Goal: Information Seeking & Learning: Find specific fact

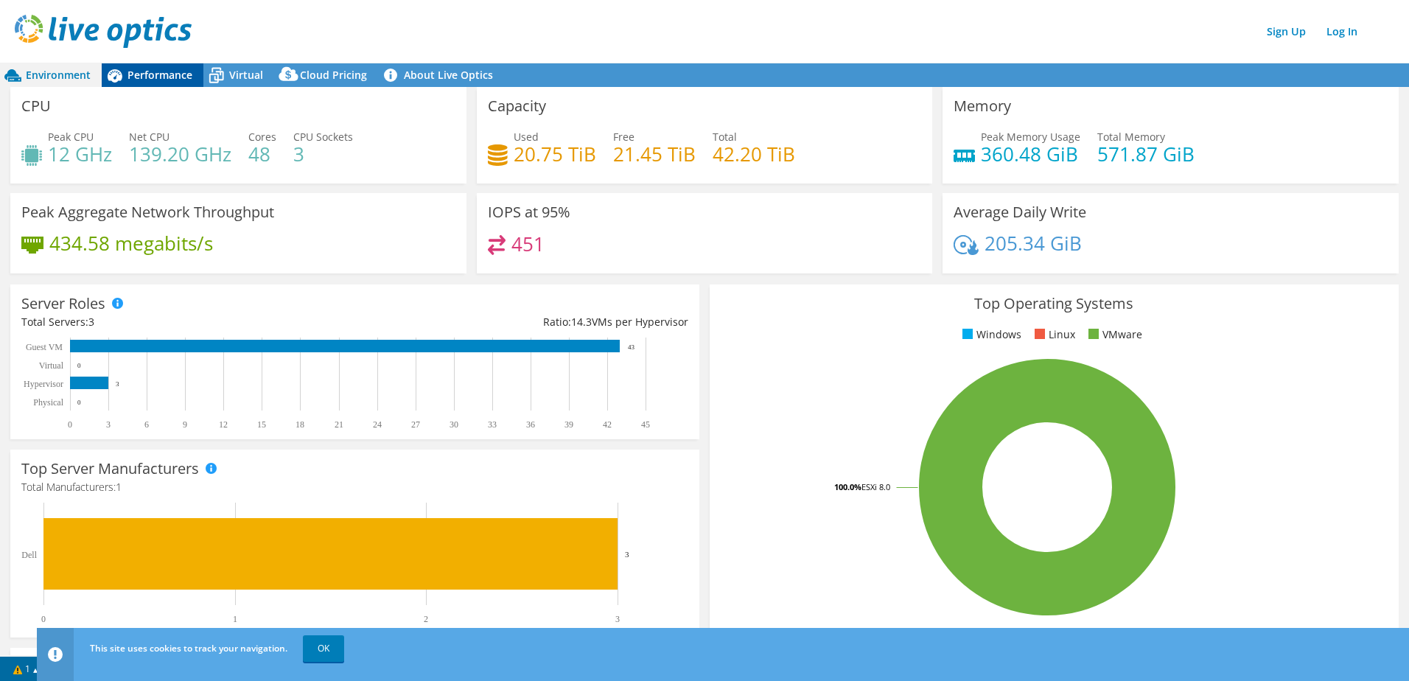
click at [166, 80] on span "Performance" at bounding box center [160, 75] width 65 height 14
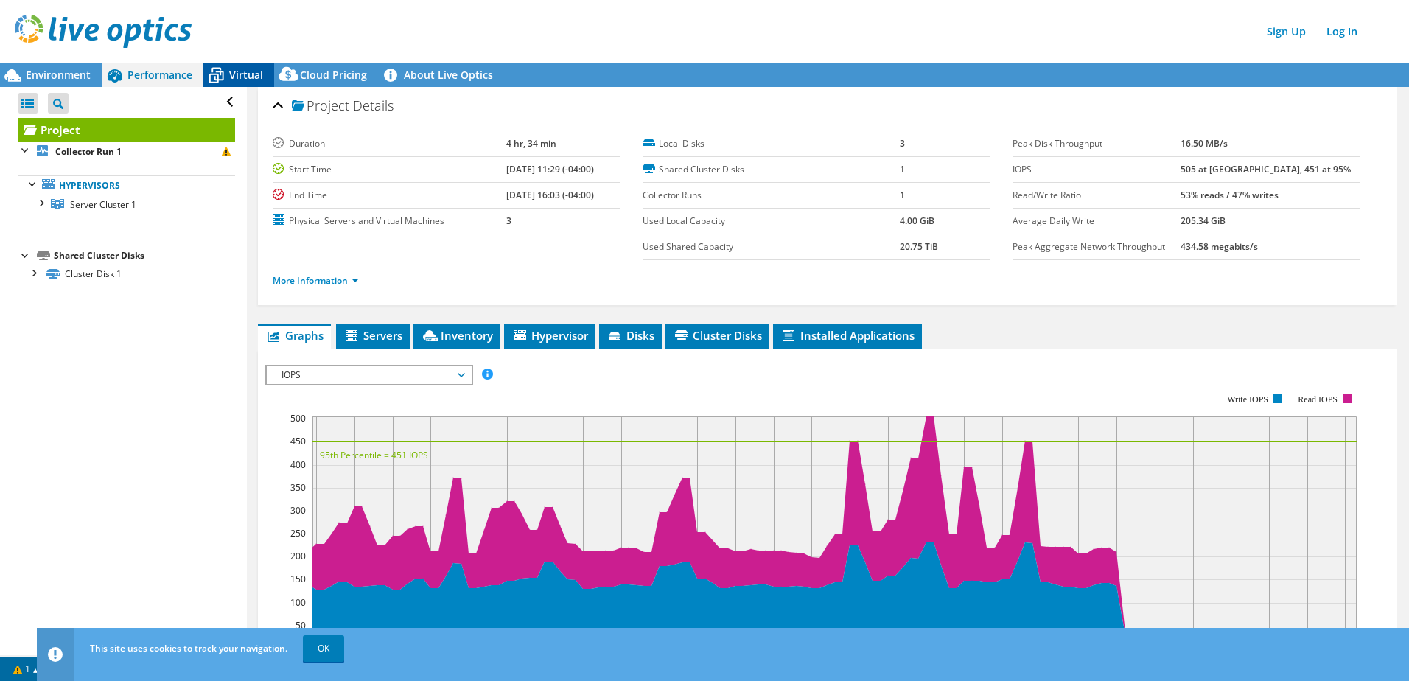
click at [242, 74] on span "Virtual" at bounding box center [246, 75] width 34 height 14
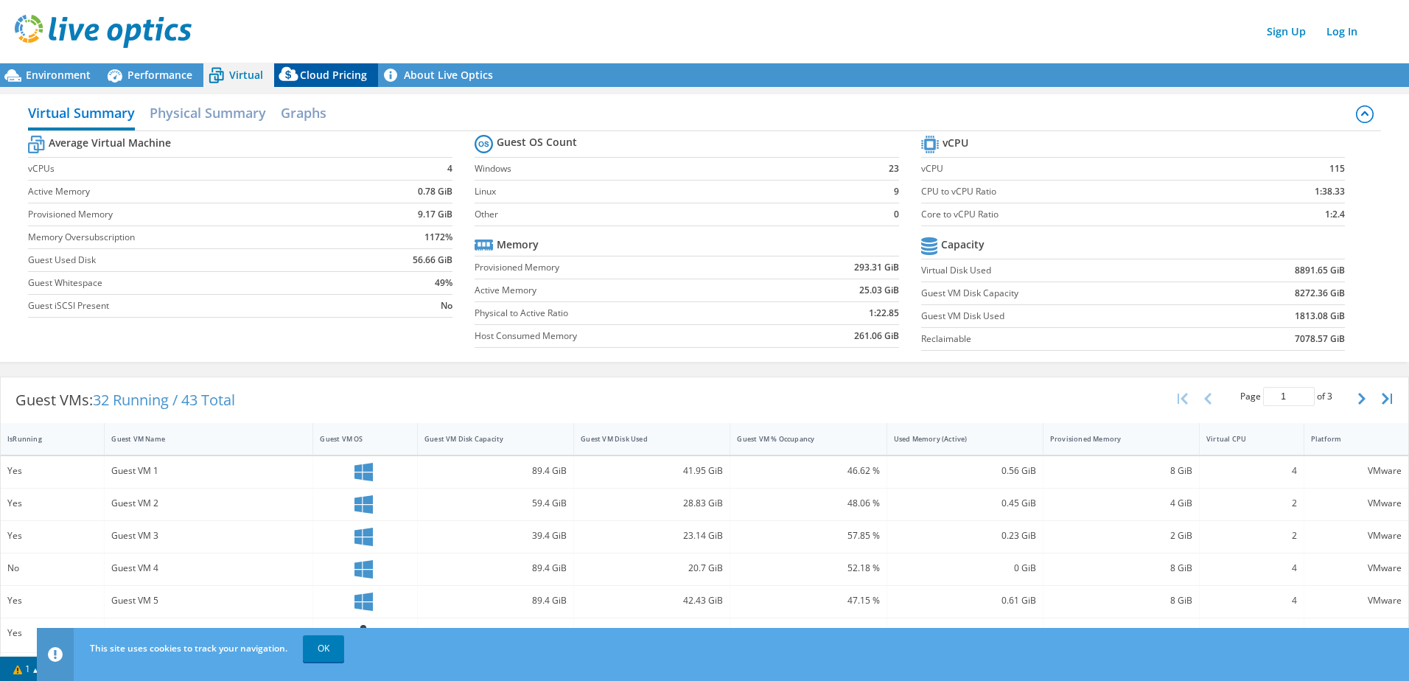
click at [323, 82] on div "Cloud Pricing" at bounding box center [326, 75] width 104 height 24
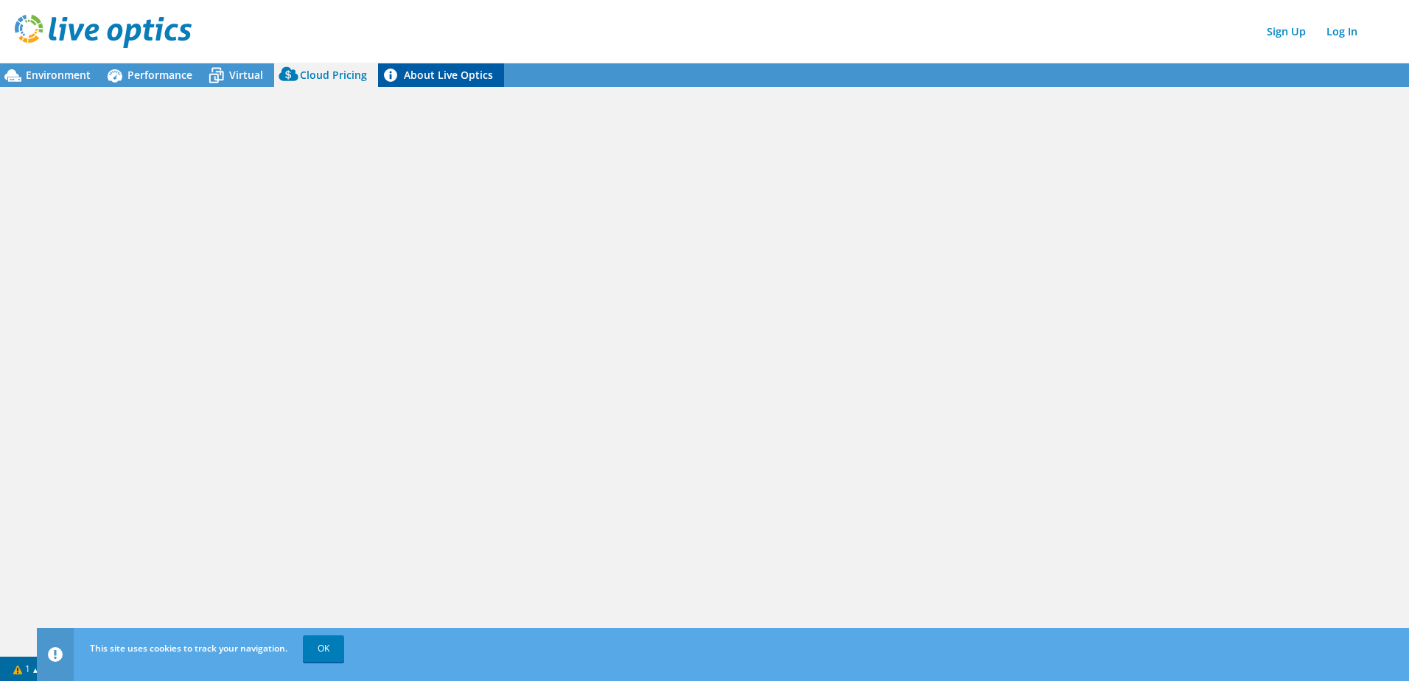
click at [476, 78] on link "About Live Optics" at bounding box center [441, 75] width 126 height 24
click at [64, 73] on span "Environment" at bounding box center [58, 75] width 65 height 14
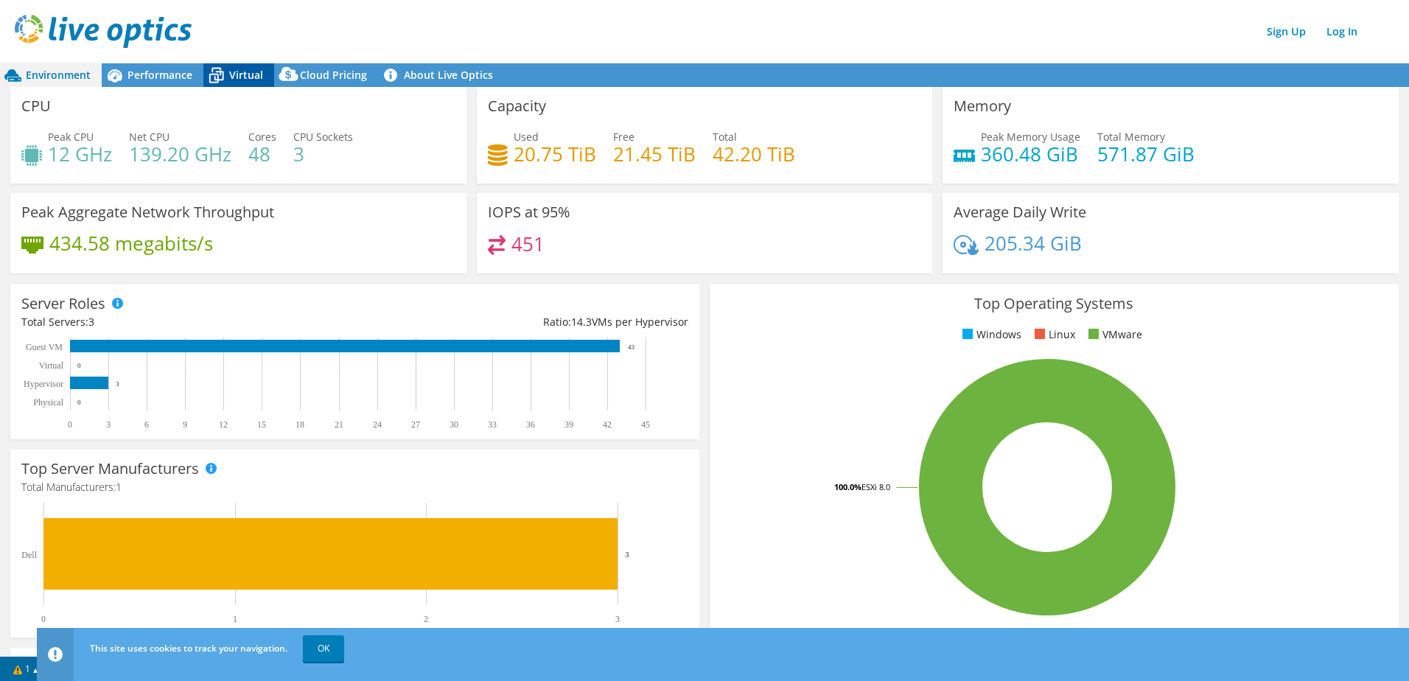
click at [237, 71] on span "Virtual" at bounding box center [246, 75] width 34 height 14
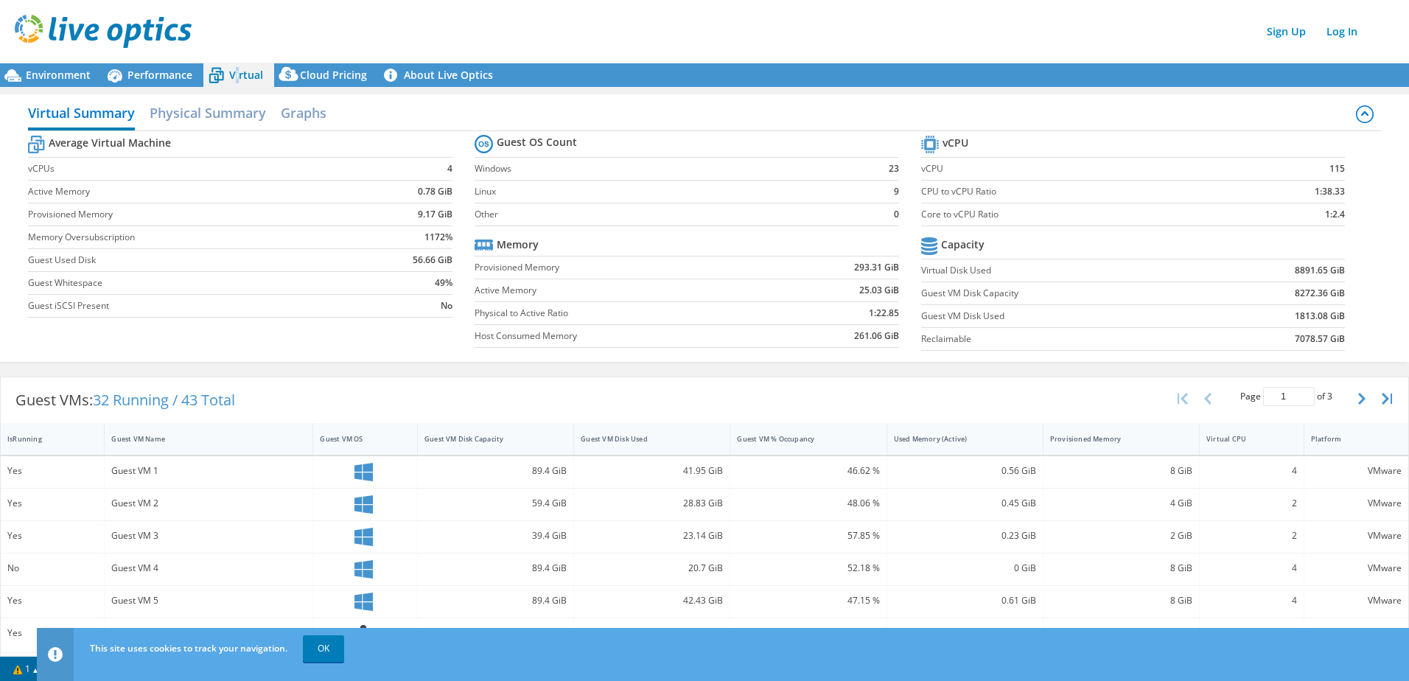
scroll to position [213, 0]
click at [171, 74] on span "Performance" at bounding box center [160, 75] width 65 height 14
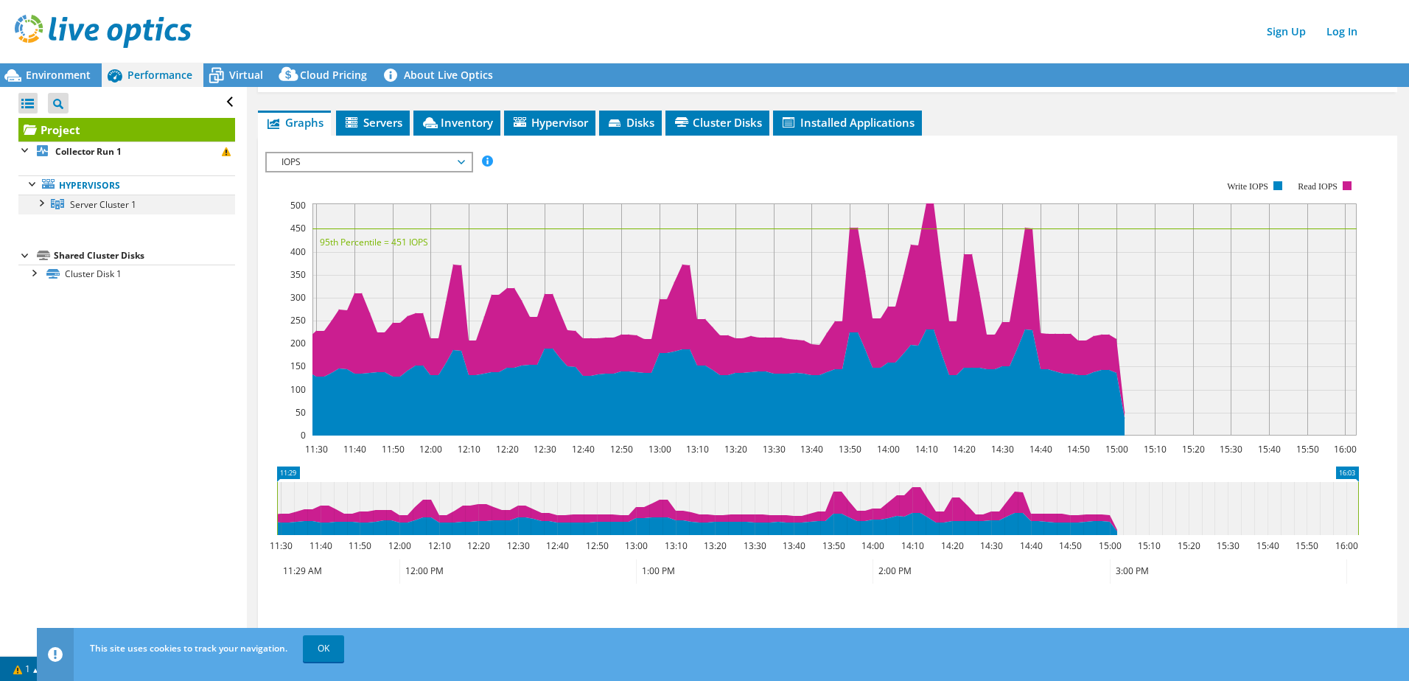
click at [43, 208] on div at bounding box center [40, 202] width 15 height 15
click at [30, 332] on div at bounding box center [33, 329] width 15 height 15
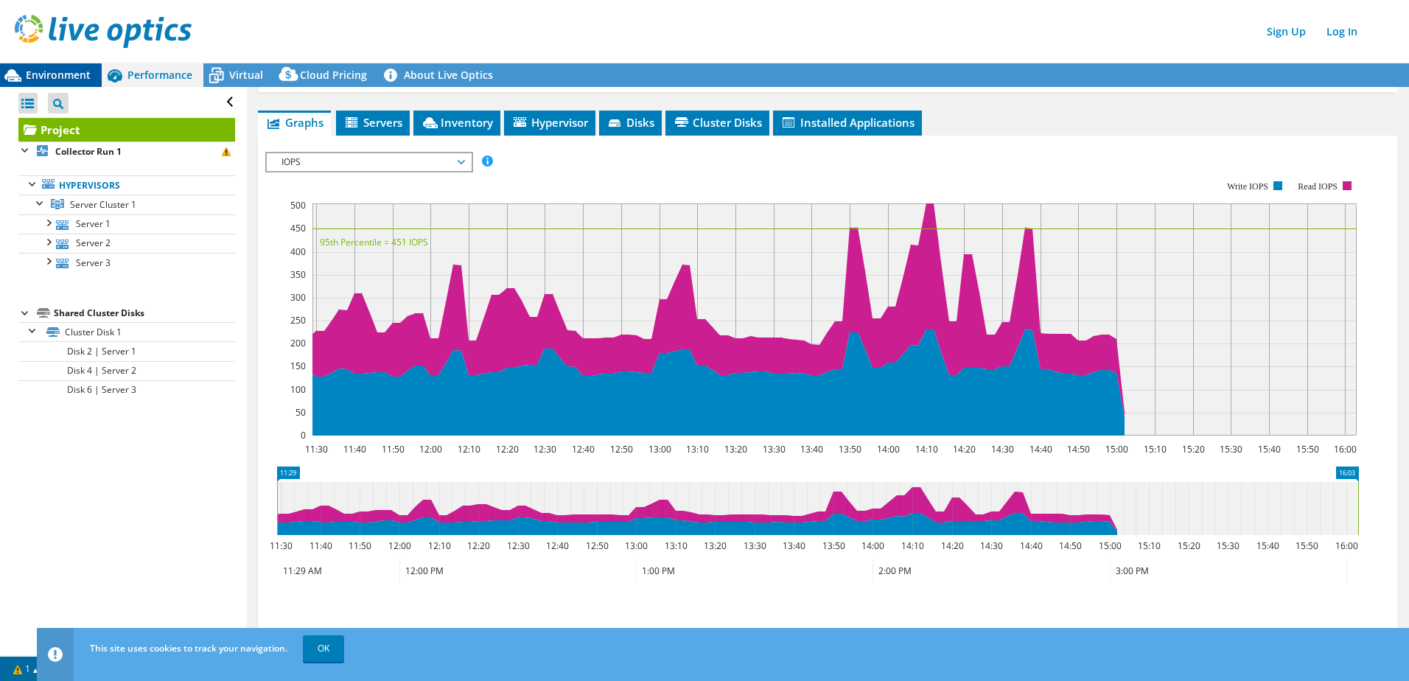
click at [62, 66] on div "Environment" at bounding box center [51, 75] width 102 height 24
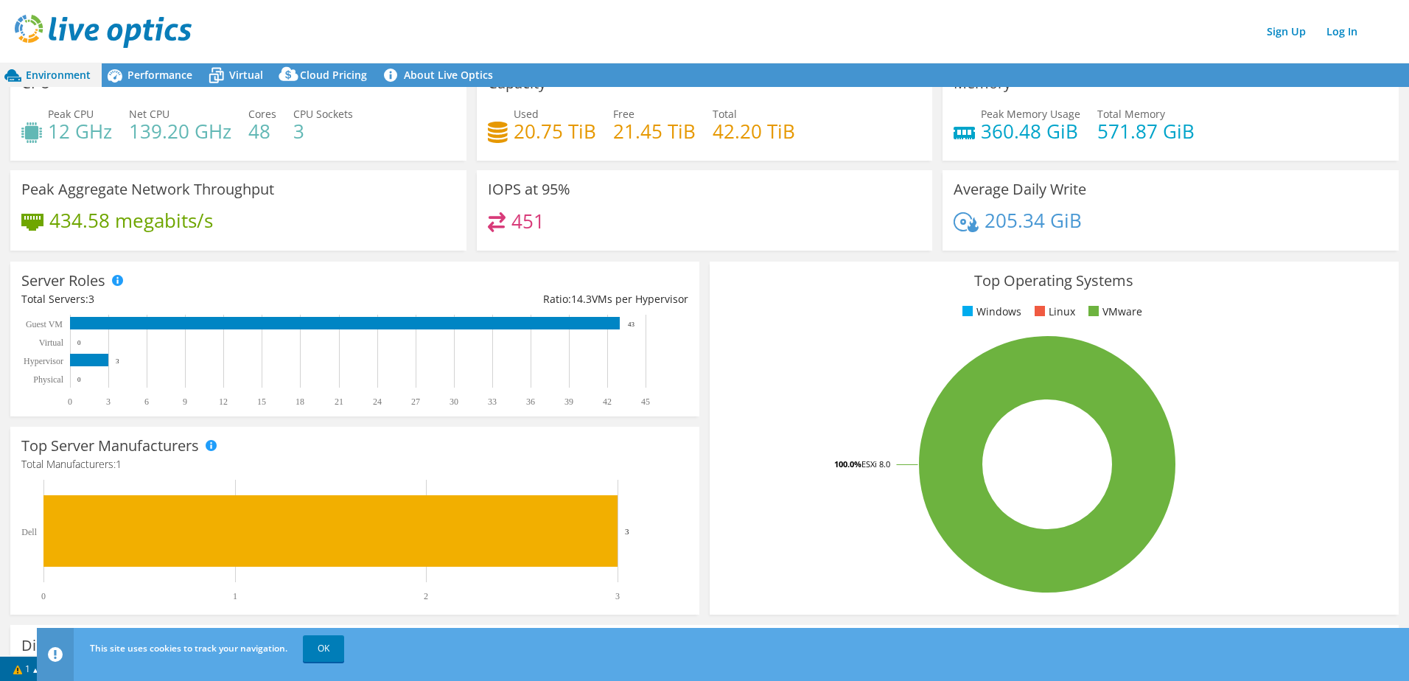
scroll to position [0, 0]
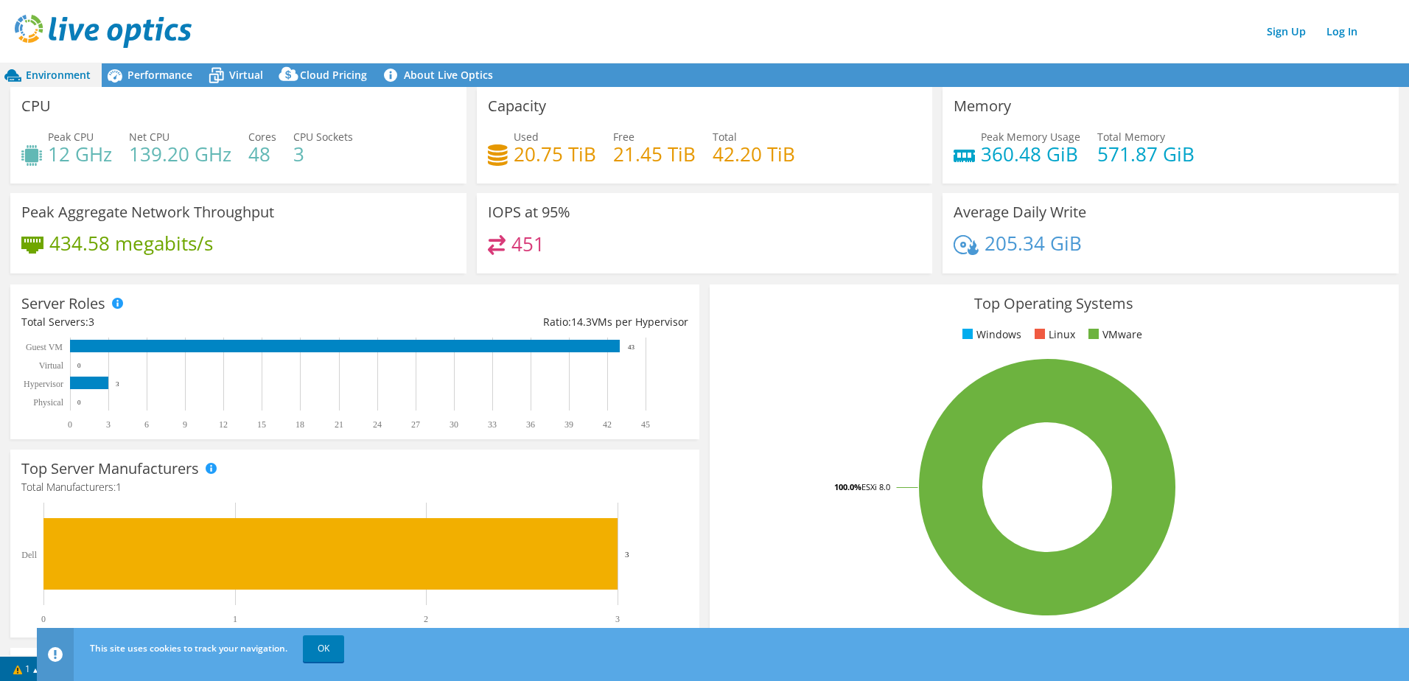
drag, startPoint x: 164, startPoint y: 78, endPoint x: 171, endPoint y: 92, distance: 15.8
click at [164, 78] on span "Performance" at bounding box center [160, 75] width 65 height 14
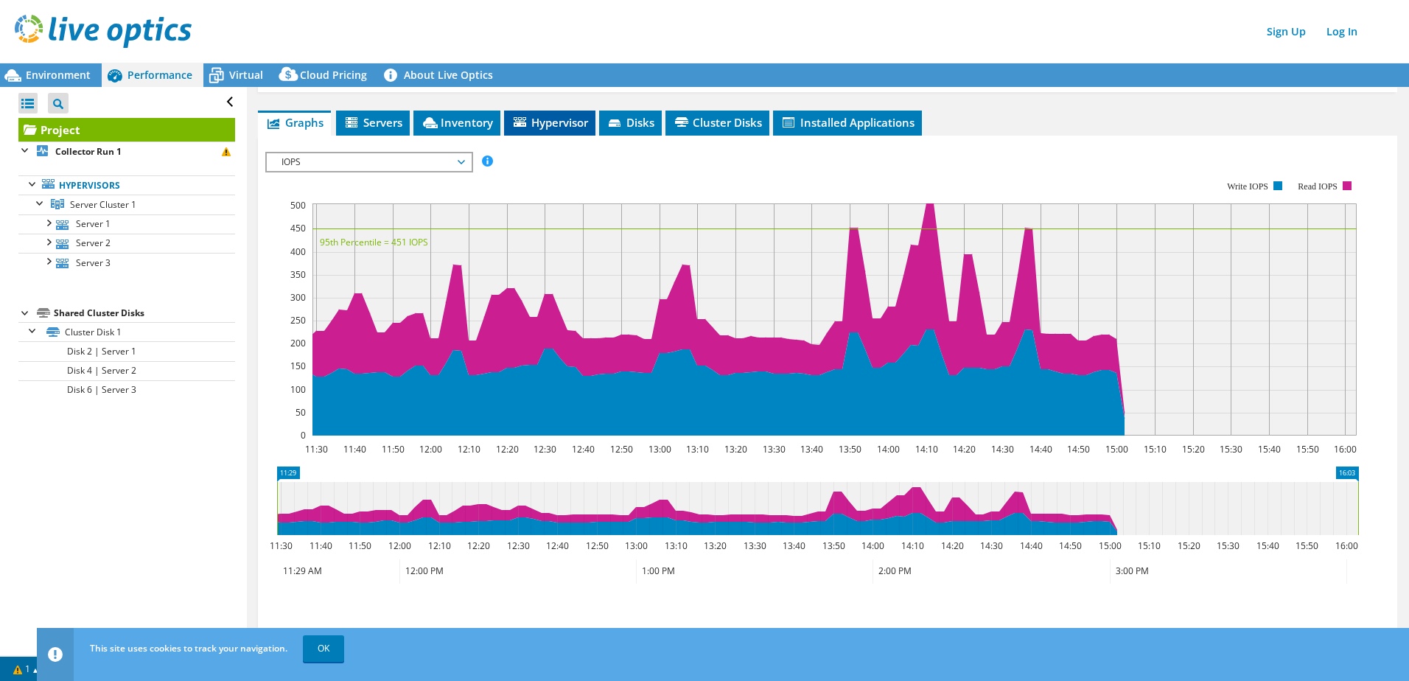
click at [546, 128] on span "Hypervisor" at bounding box center [549, 122] width 77 height 15
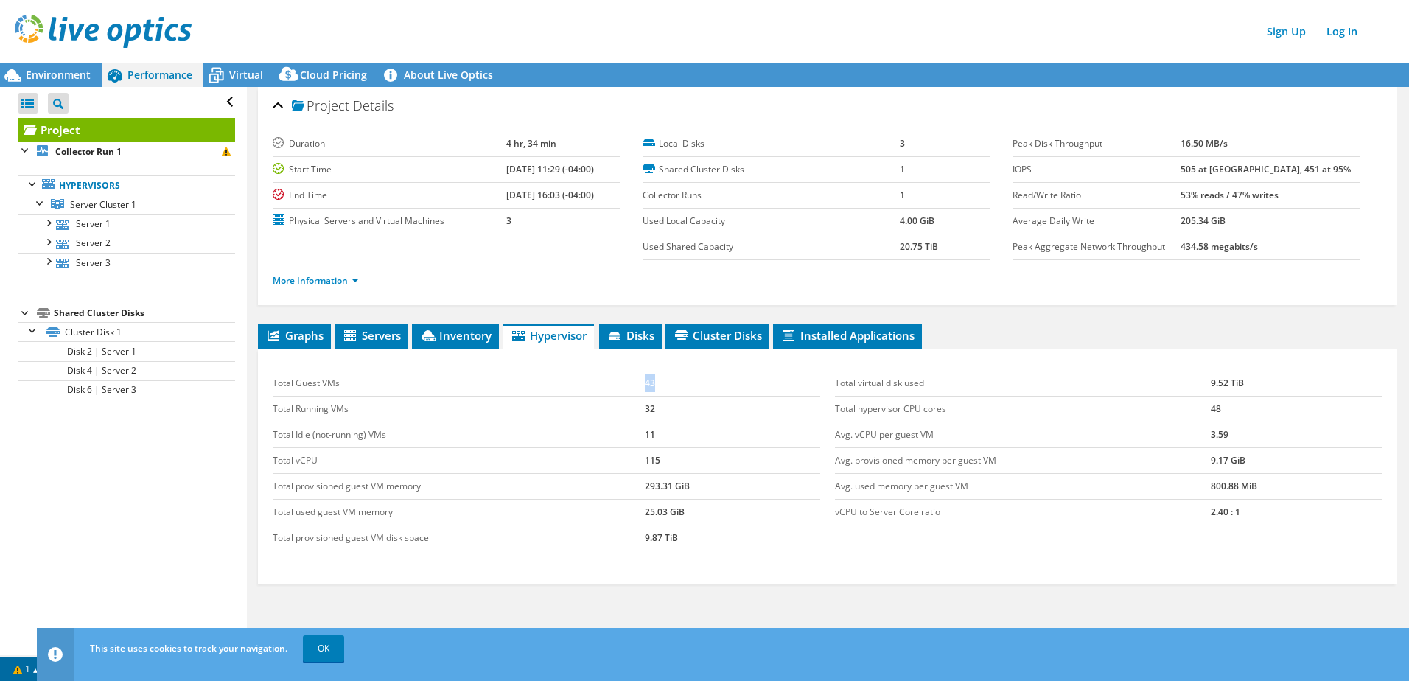
drag, startPoint x: 666, startPoint y: 387, endPoint x: 632, endPoint y: 388, distance: 33.9
click at [632, 388] on tr "Total Guest VMs 43" at bounding box center [547, 384] width 548 height 26
copy tr "43"
click at [621, 460] on tr "Total vCPU 115" at bounding box center [547, 461] width 548 height 26
copy tr "115"
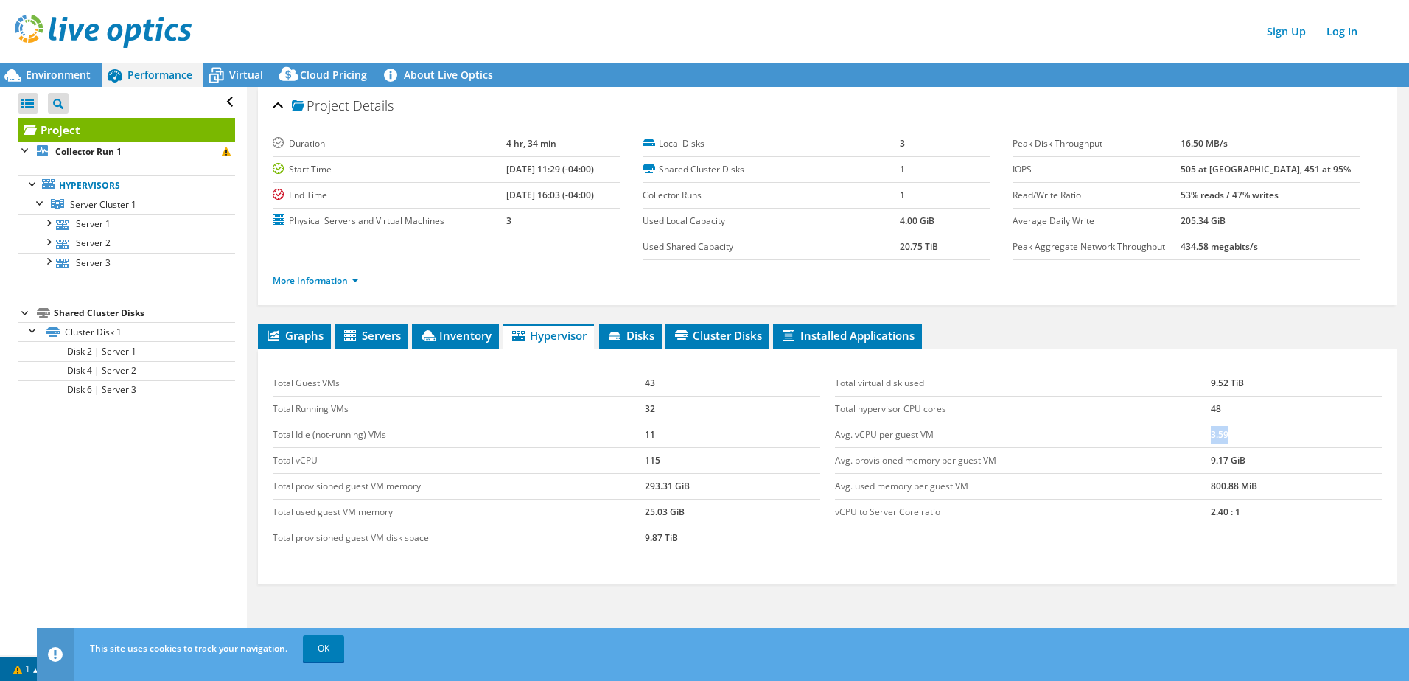
drag, startPoint x: 1218, startPoint y: 435, endPoint x: 1191, endPoint y: 435, distance: 26.5
click at [1191, 435] on tr "Avg. vCPU per guest VM 3.59" at bounding box center [1109, 435] width 548 height 26
copy tr "3.59"
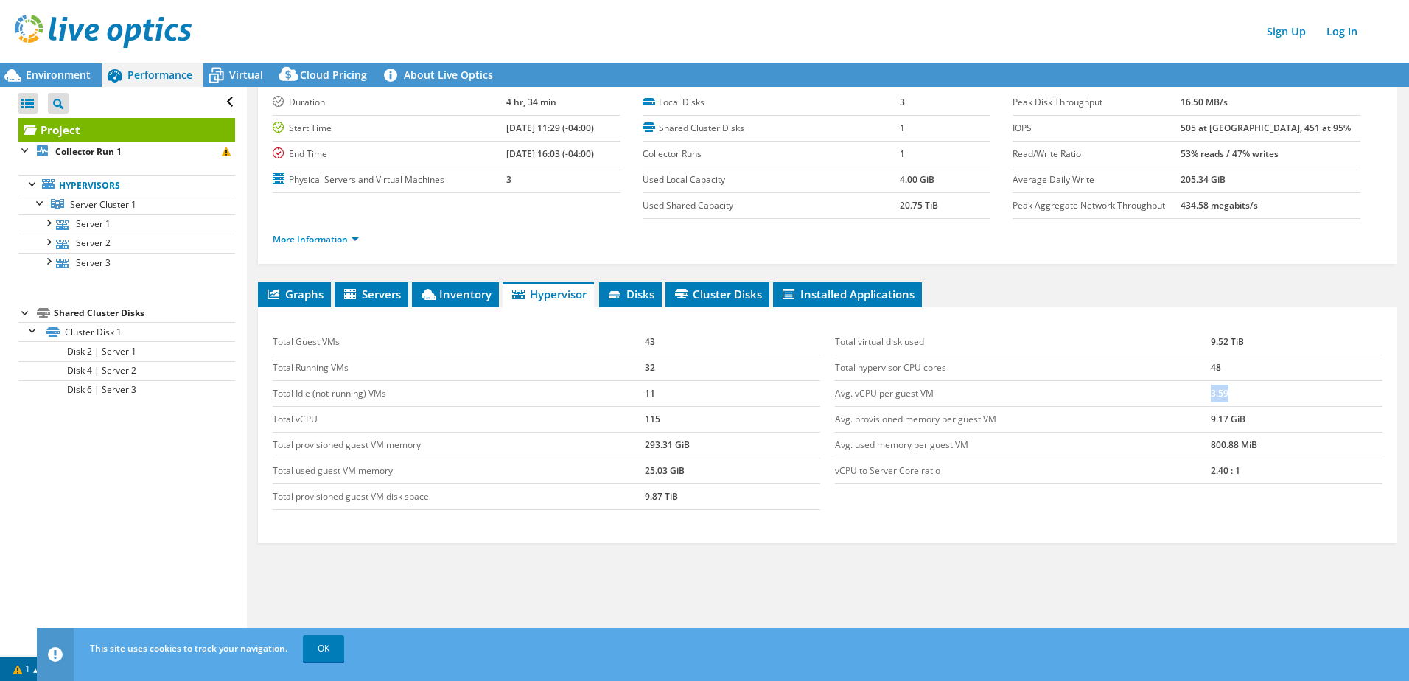
scroll to position [63, 0]
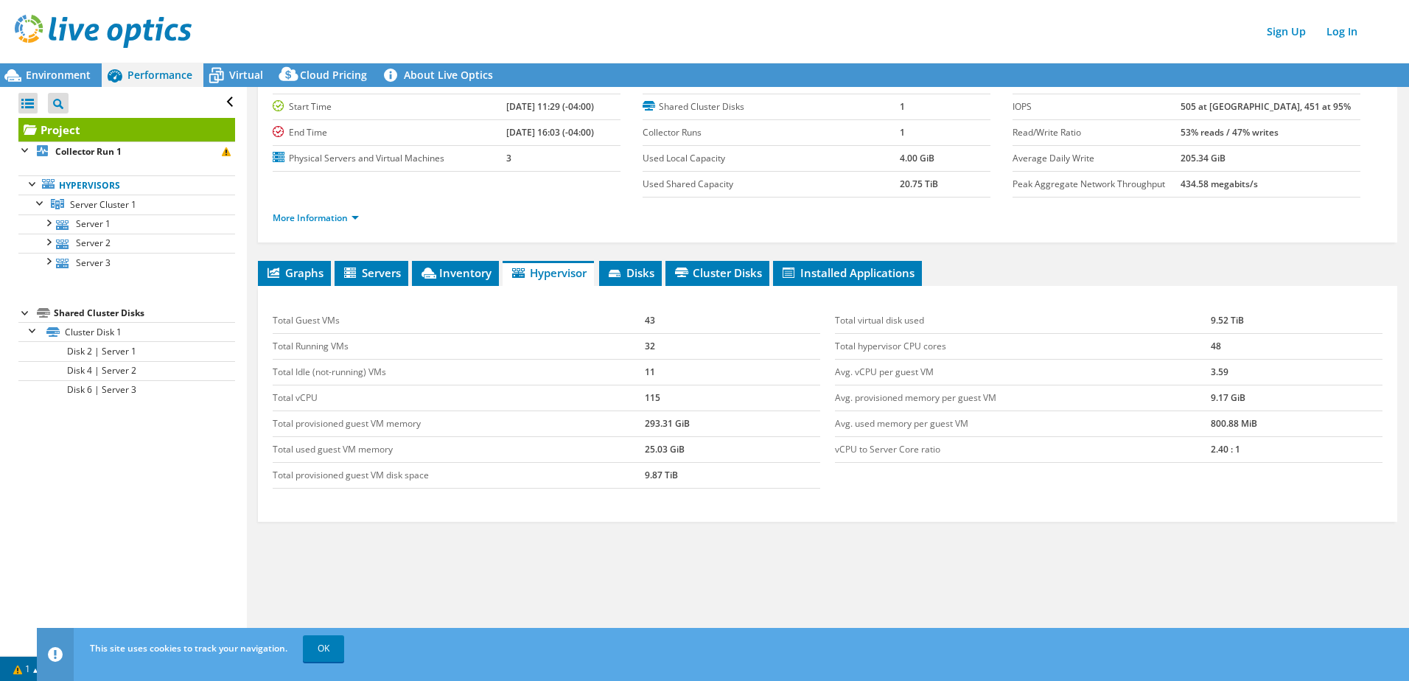
click at [1238, 450] on td "2.40 : 1" at bounding box center [1297, 450] width 172 height 26
drag, startPoint x: 1251, startPoint y: 448, endPoint x: 1181, endPoint y: 451, distance: 69.3
click at [1181, 451] on tr "vCPU to Server Core ratio 2.40 : 1" at bounding box center [1109, 450] width 548 height 26
copy tr "2.40 : 1"
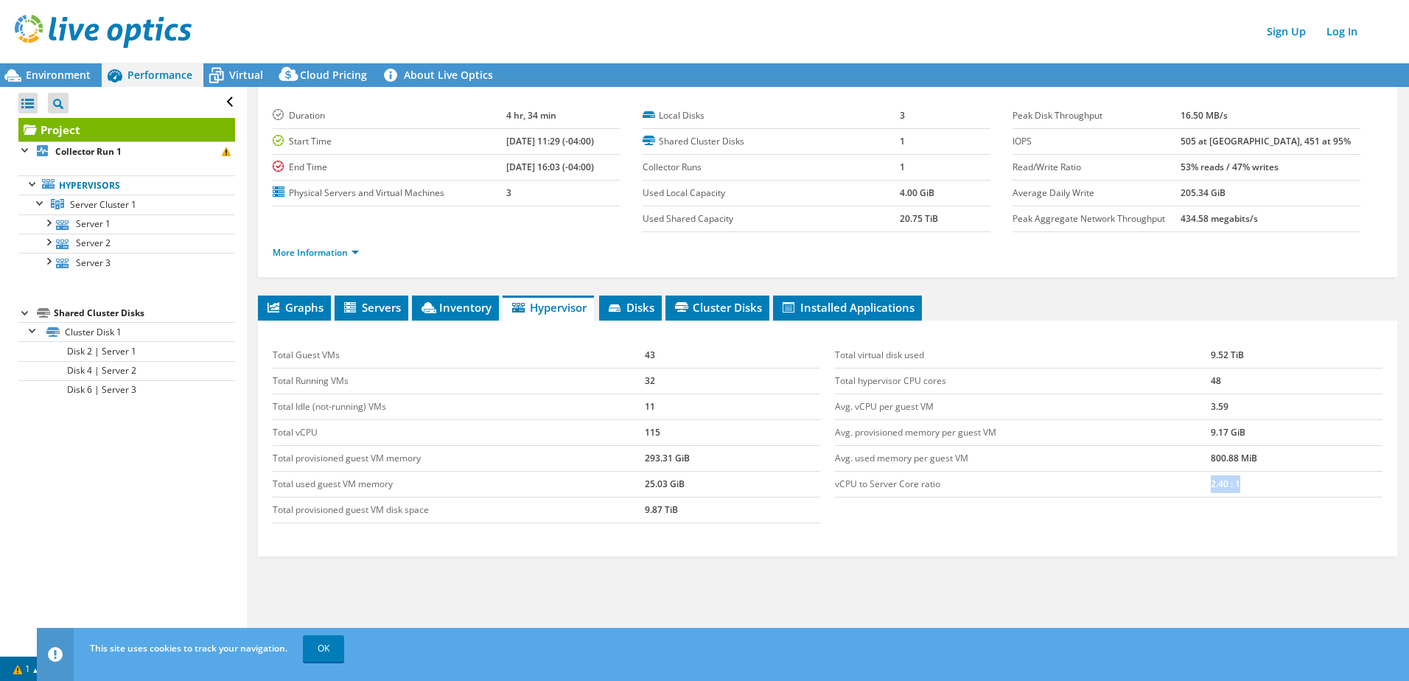
scroll to position [0, 0]
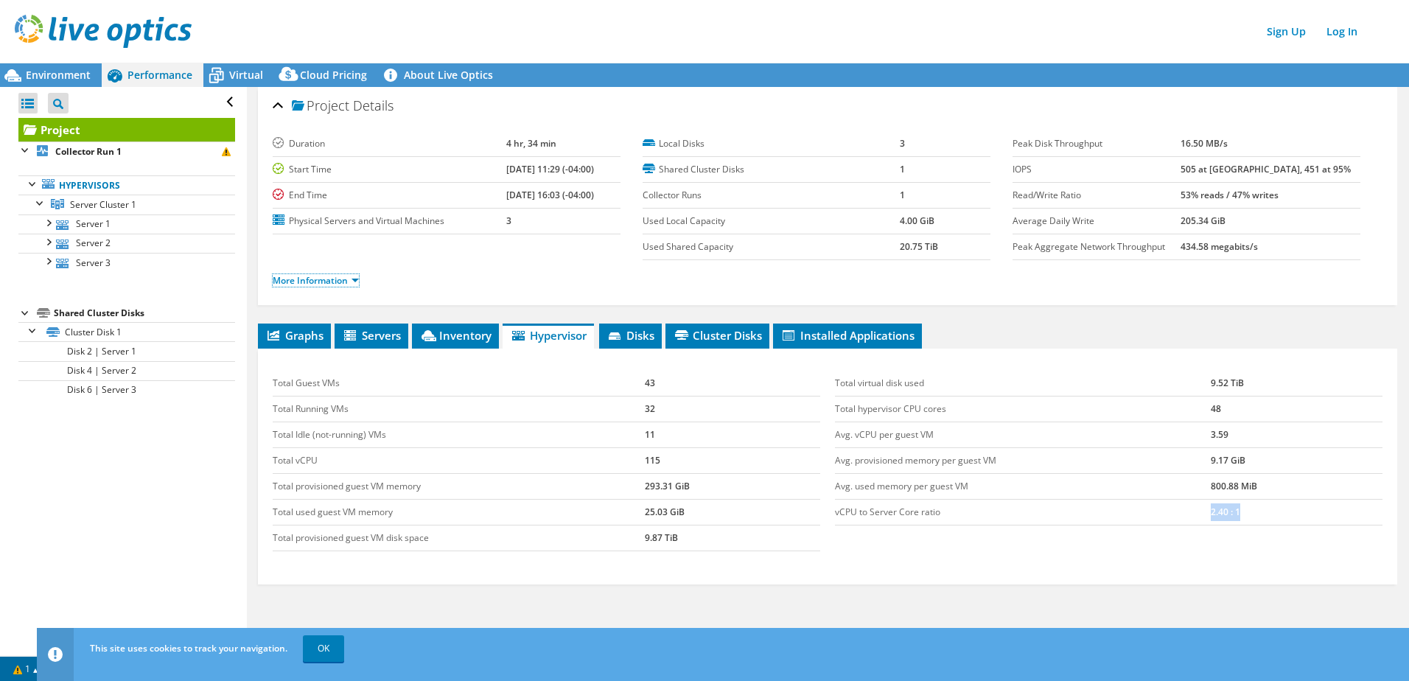
click at [352, 282] on link "More Information" at bounding box center [316, 280] width 86 height 13
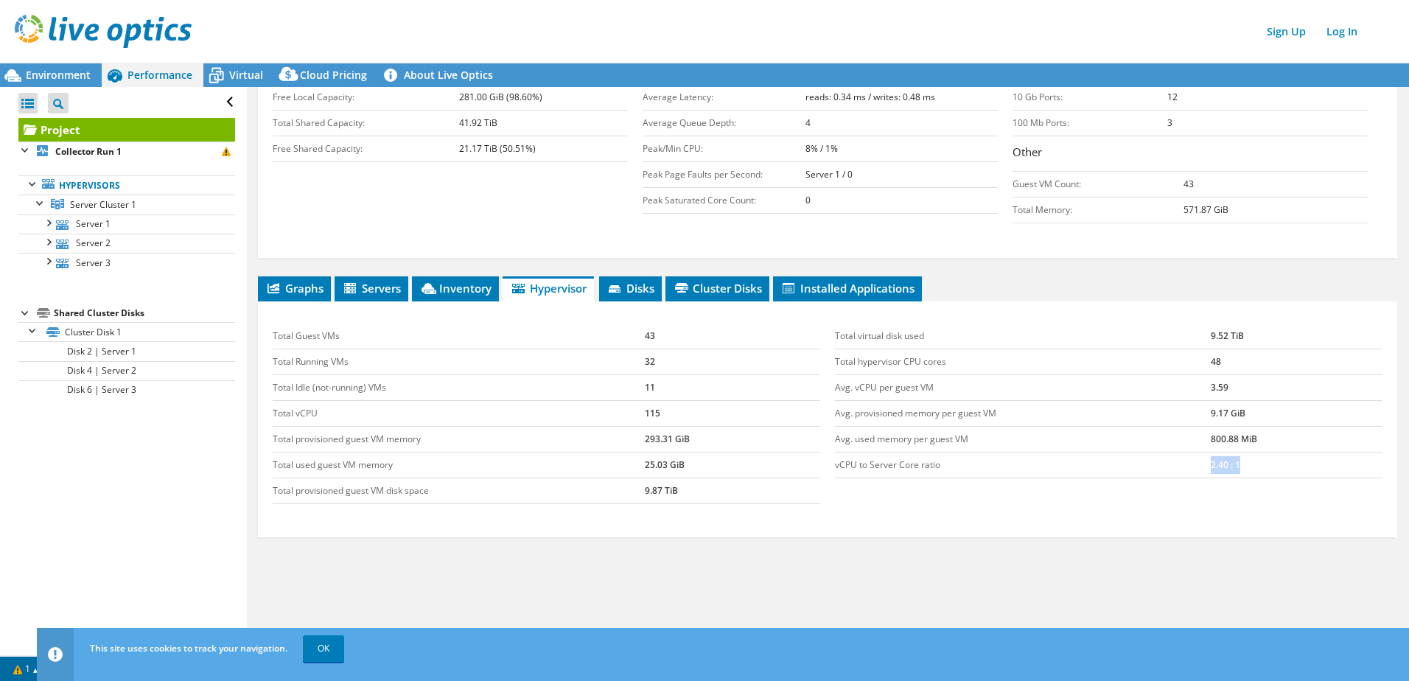
scroll to position [286, 0]
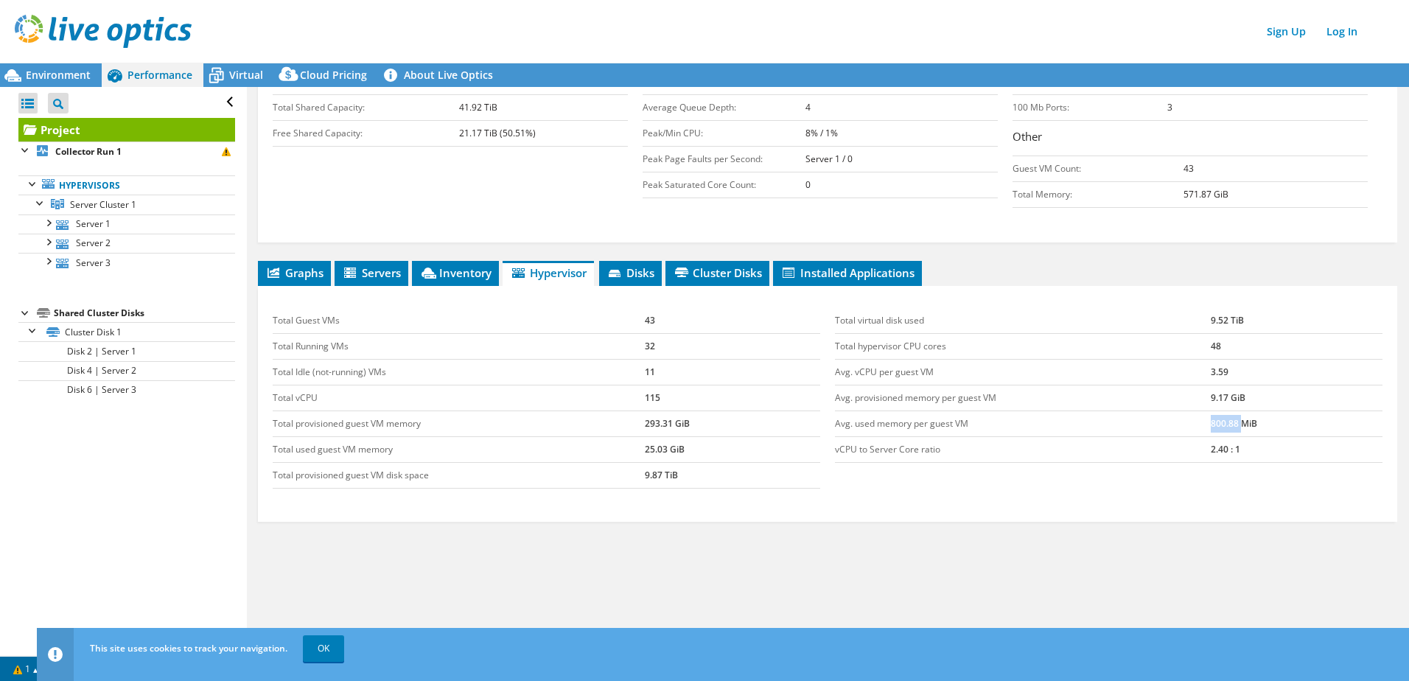
drag, startPoint x: 1232, startPoint y: 425, endPoint x: 1163, endPoint y: 422, distance: 69.3
click at [1163, 422] on tr "Avg. used memory per guest VM 800.88 MiB" at bounding box center [1109, 424] width 548 height 26
drag, startPoint x: 663, startPoint y: 453, endPoint x: 647, endPoint y: 453, distance: 16.2
click at [647, 453] on td "25.03 GiB" at bounding box center [732, 450] width 175 height 26
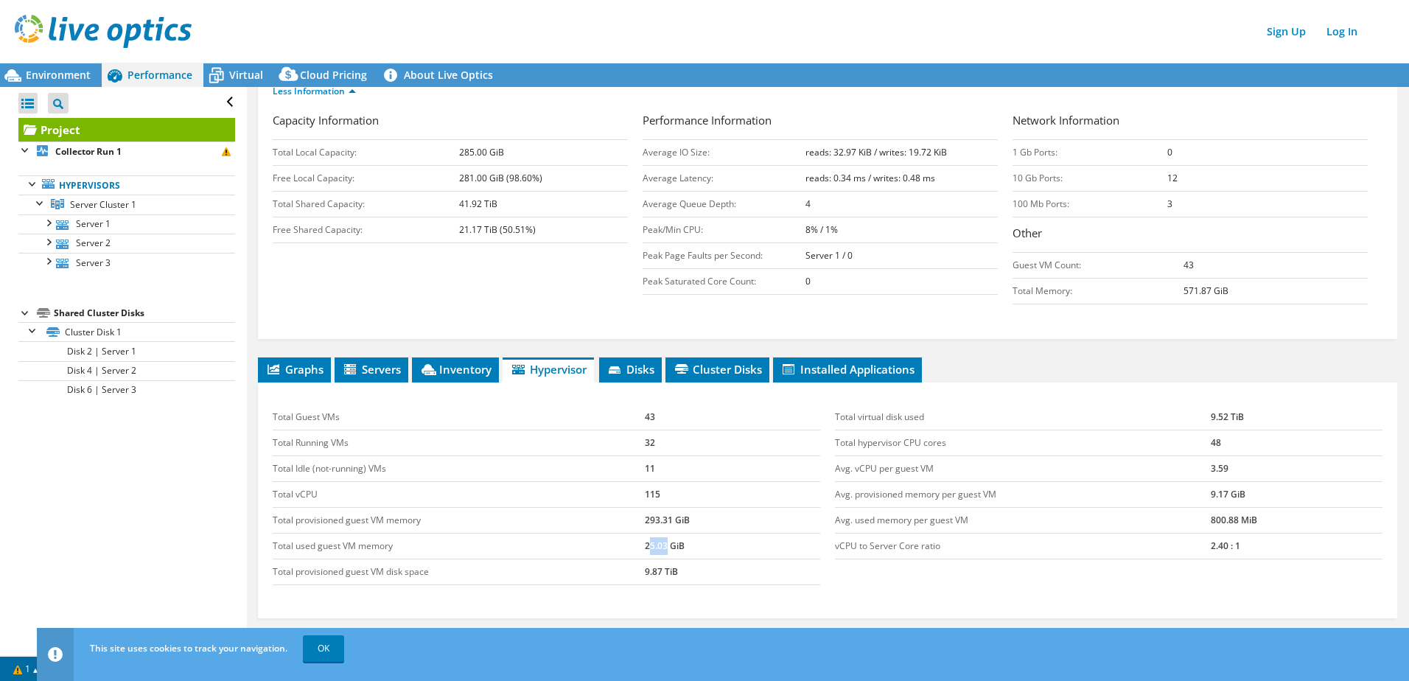
scroll to position [221, 0]
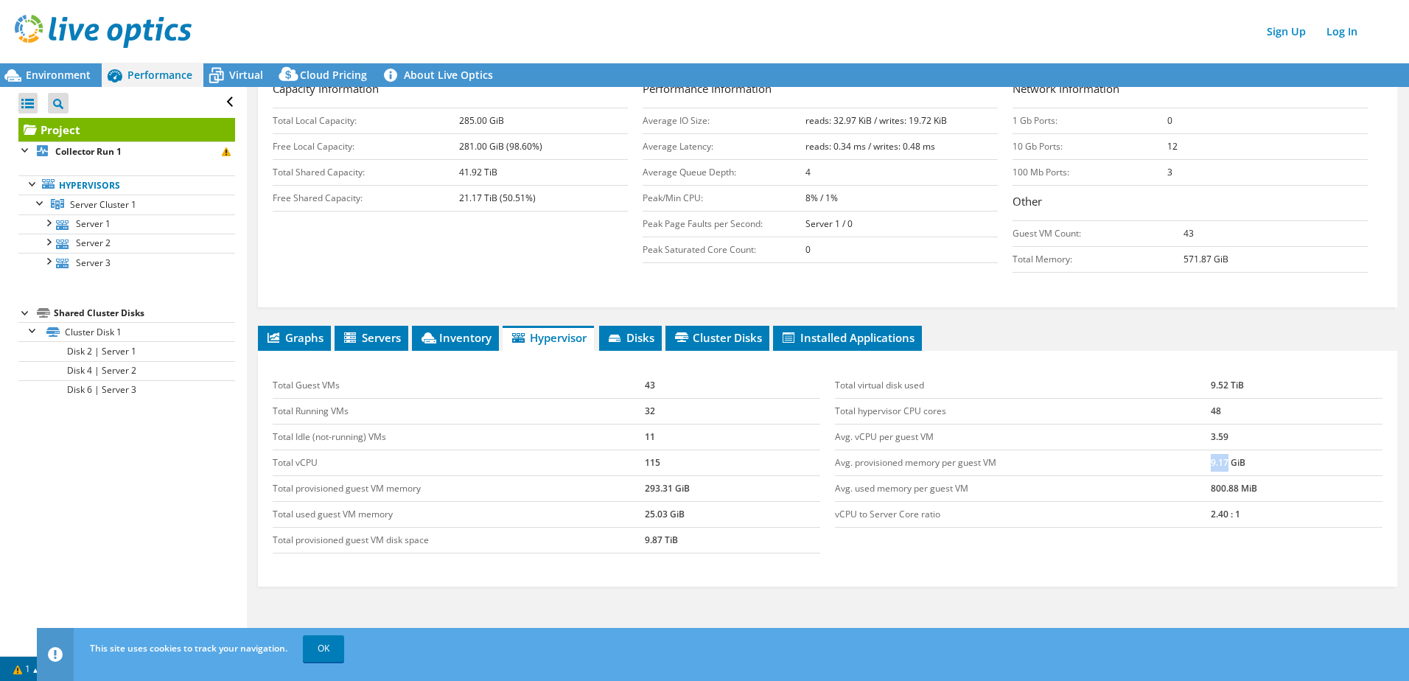
drag, startPoint x: 1218, startPoint y: 464, endPoint x: 1204, endPoint y: 464, distance: 14.7
click at [1211, 464] on td "9.17 GiB" at bounding box center [1297, 463] width 172 height 26
copy td "9.17"
drag, startPoint x: 1231, startPoint y: 489, endPoint x: 1201, endPoint y: 489, distance: 29.5
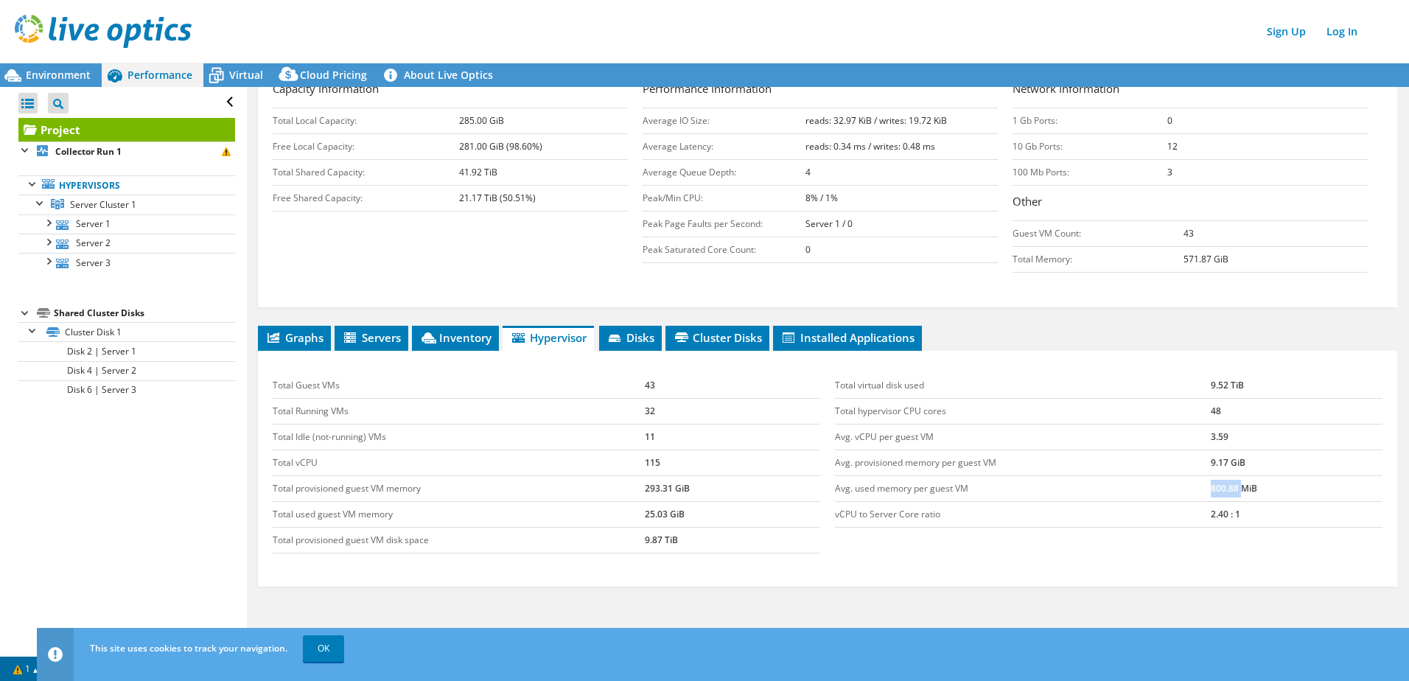
click at [1211, 489] on td "800.88 MiB" at bounding box center [1297, 489] width 172 height 26
copy td "800.88"
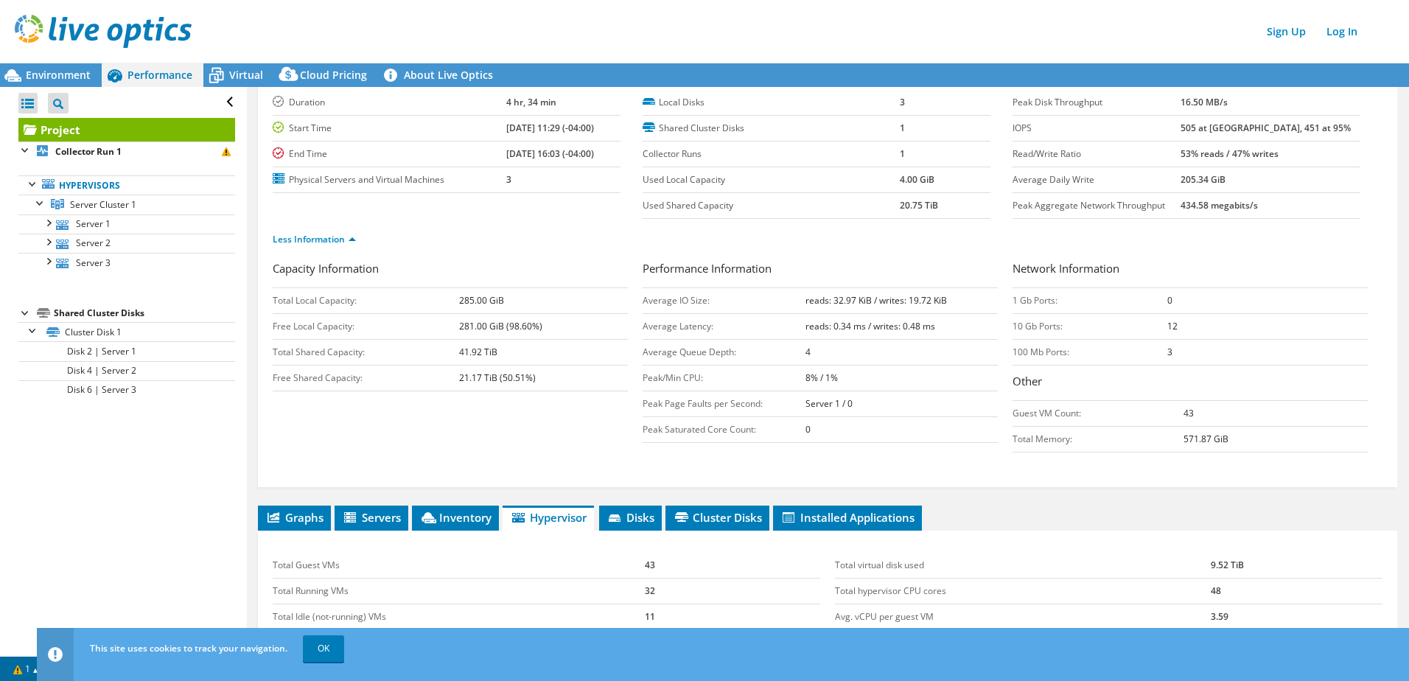
scroll to position [0, 0]
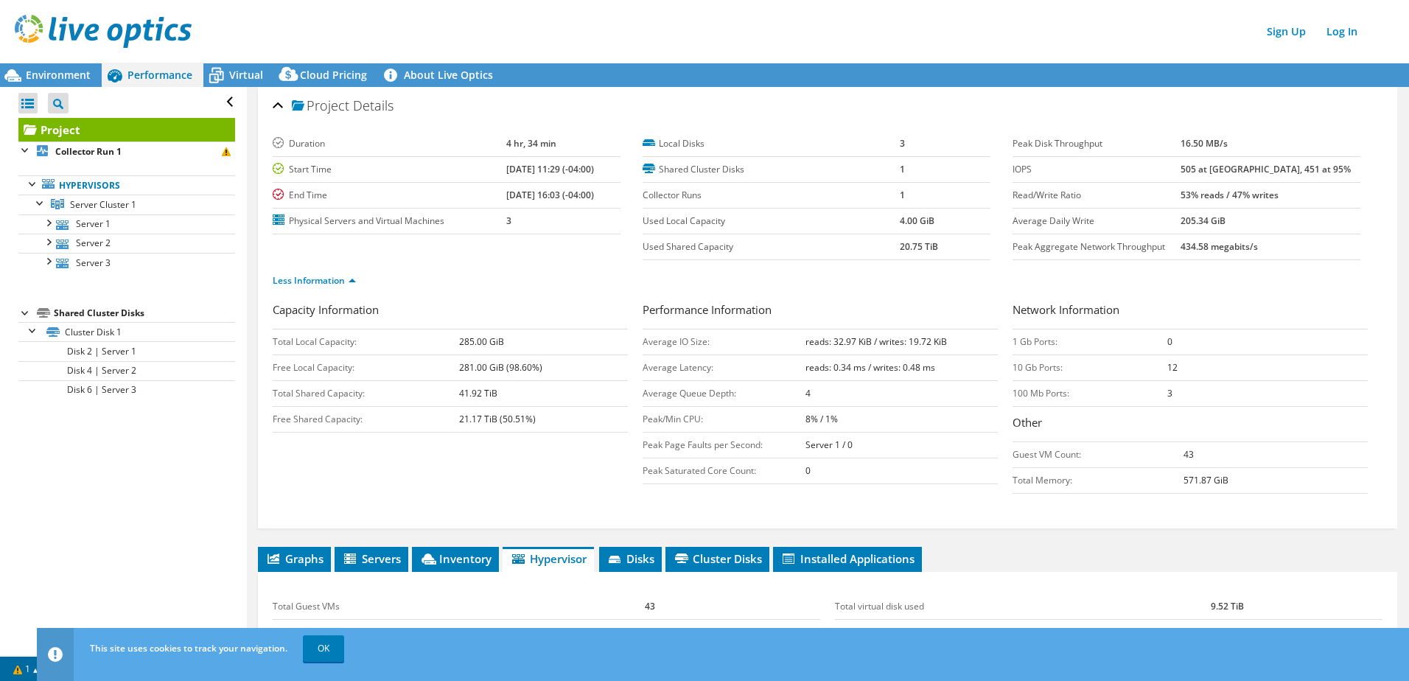
click at [1224, 167] on b "505 at [GEOGRAPHIC_DATA], 451 at 95%" at bounding box center [1266, 169] width 170 height 13
click at [1223, 167] on b "505 at [GEOGRAPHIC_DATA], 451 at 95%" at bounding box center [1266, 169] width 170 height 13
copy b "505"
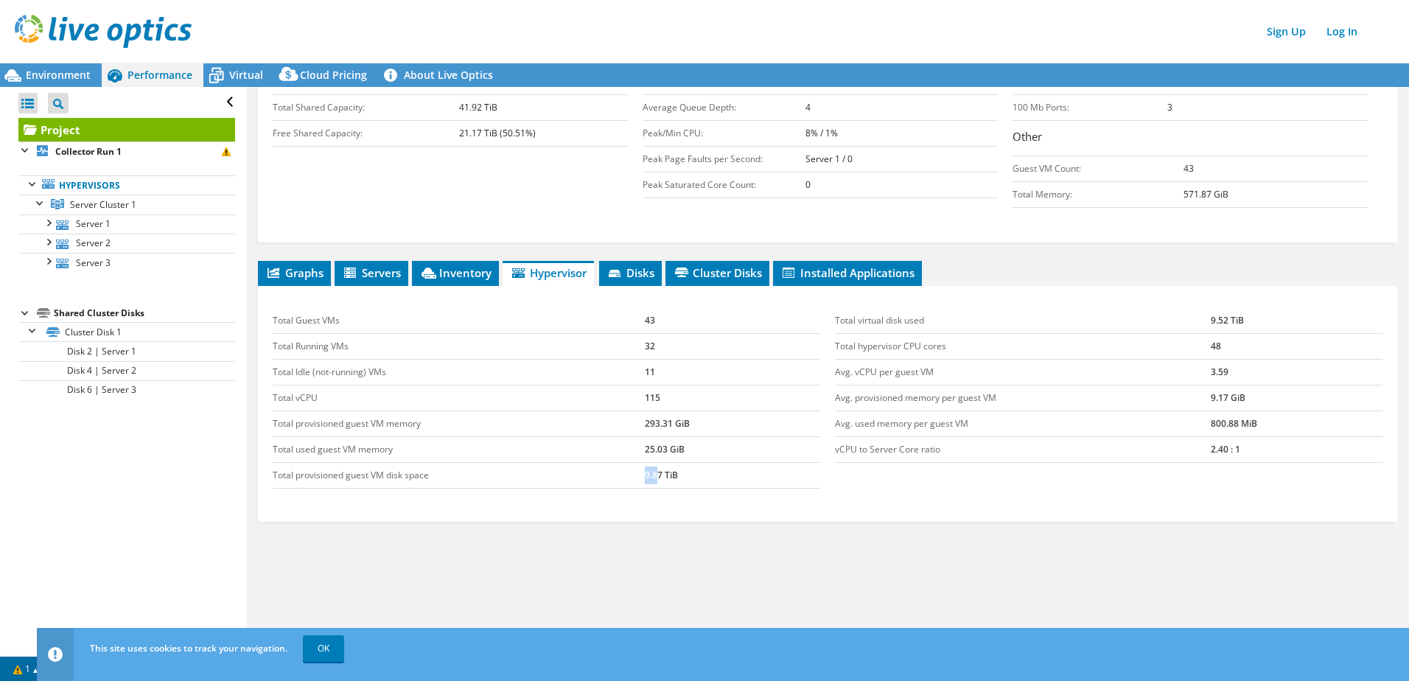
drag, startPoint x: 656, startPoint y: 478, endPoint x: 637, endPoint y: 477, distance: 19.2
click at [637, 477] on tr "Total provisioned guest VM disk space 9.87 TiB" at bounding box center [547, 476] width 548 height 26
click at [635, 475] on tr "Total provisioned guest VM disk space 9.87 TiB" at bounding box center [547, 476] width 548 height 26
copy tr "9.87"
drag, startPoint x: 652, startPoint y: 346, endPoint x: 640, endPoint y: 346, distance: 11.1
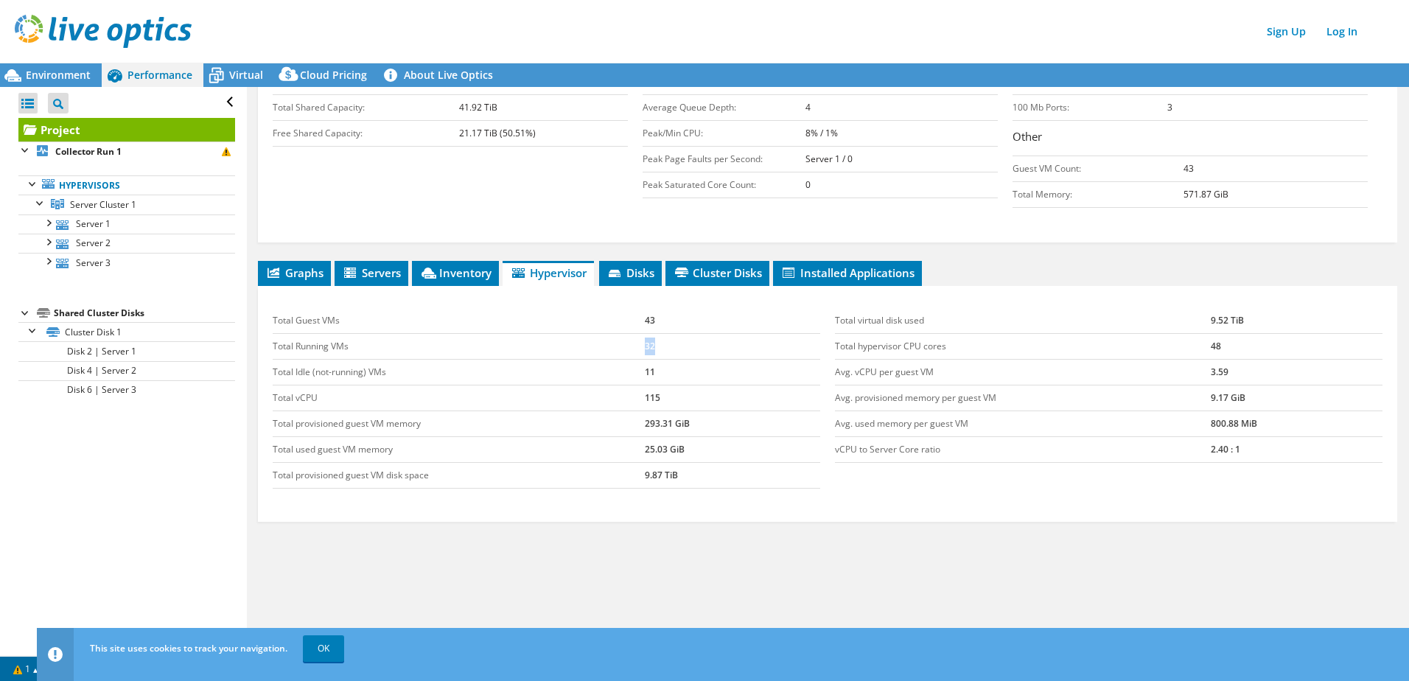
click at [645, 346] on td "32" at bounding box center [732, 347] width 175 height 26
copy td "32"
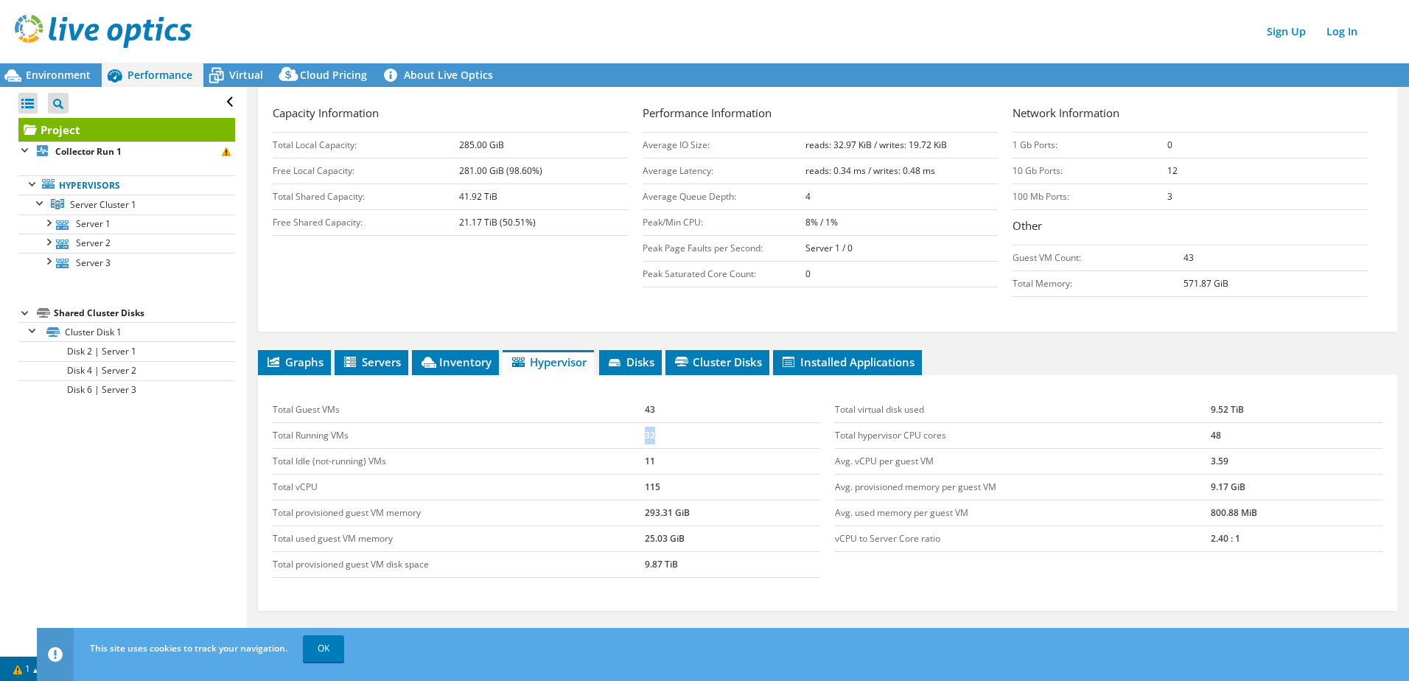
scroll to position [221, 0]
